Goal: Task Accomplishment & Management: Use online tool/utility

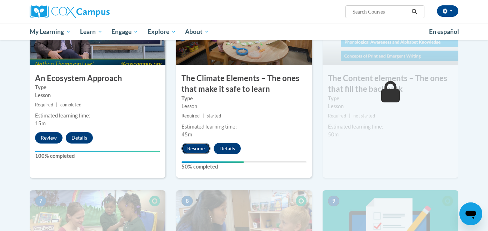
click at [192, 151] on button "Resume" at bounding box center [195, 148] width 29 height 11
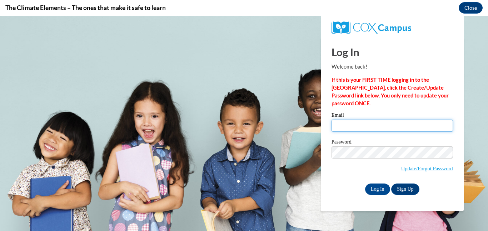
click at [356, 127] on input "Email" at bounding box center [391, 126] width 121 height 12
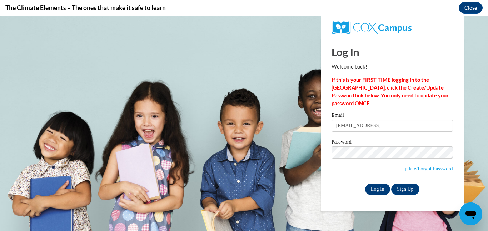
type input "[EMAIL_ADDRESS]"
click at [381, 190] on input "Log In" at bounding box center [377, 188] width 25 height 11
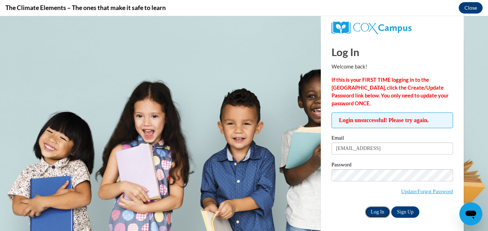
click at [382, 214] on input "Log In" at bounding box center [377, 211] width 25 height 11
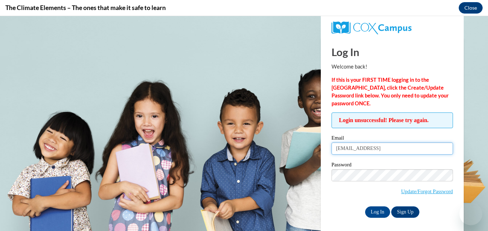
click at [401, 150] on input "[EMAIL_ADDRESS]" at bounding box center [391, 148] width 121 height 12
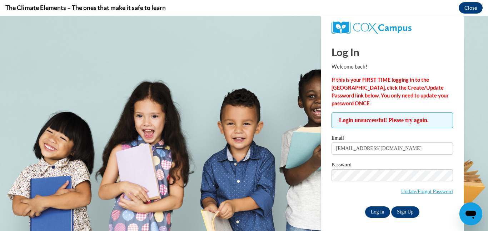
type input "[EMAIL_ADDRESS][DOMAIN_NAME]"
click at [373, 211] on input "Log In" at bounding box center [377, 211] width 25 height 11
